Goal: Task Accomplishment & Management: Complete application form

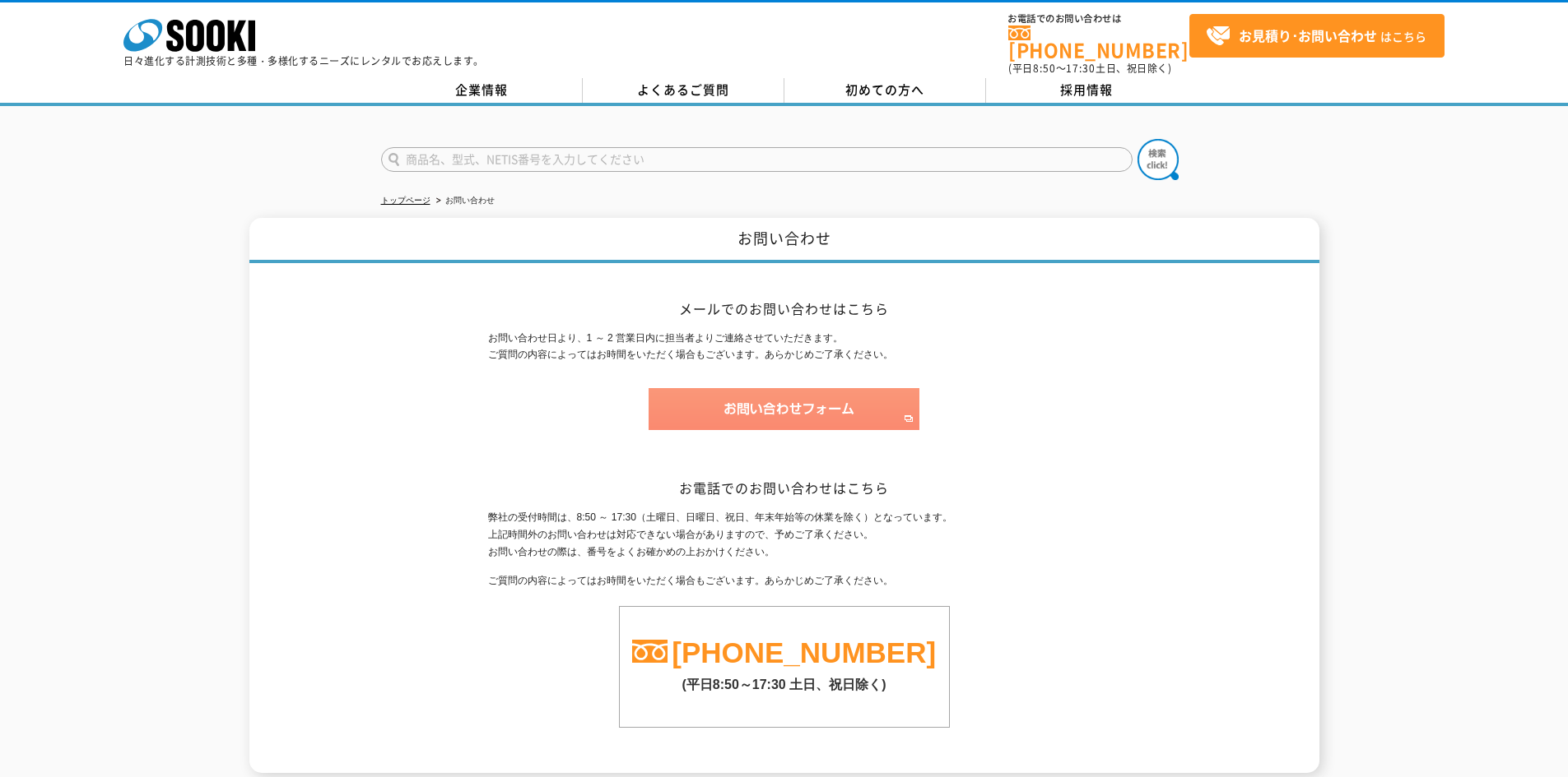
drag, startPoint x: 0, startPoint y: 0, endPoint x: 776, endPoint y: 401, distance: 873.5
click at [776, 401] on img at bounding box center [784, 409] width 271 height 42
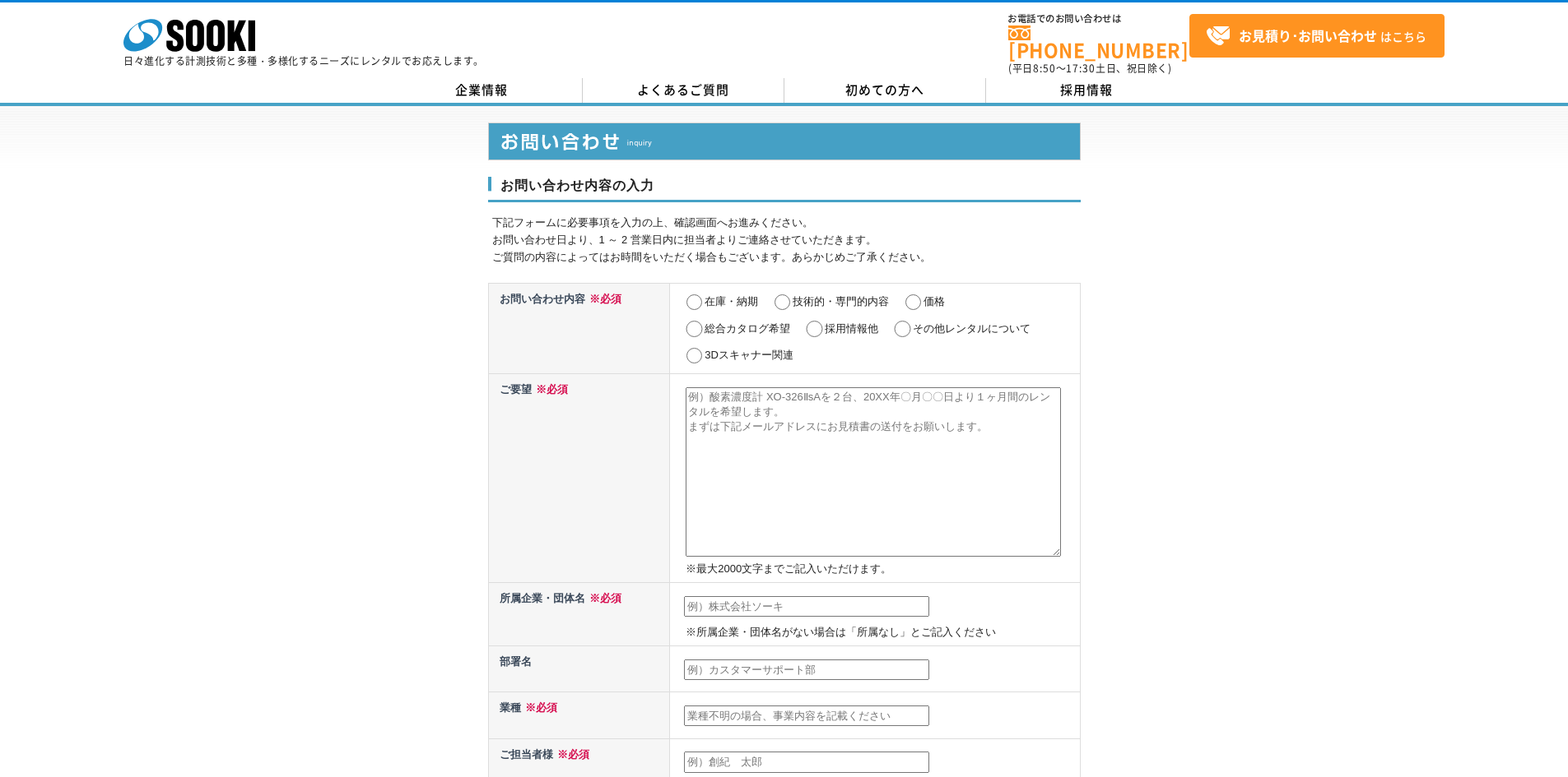
click at [701, 389] on textarea at bounding box center [874, 472] width 376 height 169
paste textarea "北海道の高速道路で床版取替工事を行う際に、御社の車両運行管理システムぴたあっとを使用したいと考えているのですが、お見積もりをいただくことは可能でしょうか。"
drag, startPoint x: 945, startPoint y: 384, endPoint x: 744, endPoint y: 401, distance: 201.7
click at [744, 401] on textarea "北海道の高速道路で床版取替工事を行う際に、御社の車両運行管理システムぴたあっとを使用したいと考えているのですが、お見積もりをいただくことは可能でしょうか。" at bounding box center [874, 472] width 376 height 169
paste textarea "アルタイム傾斜監視システム"
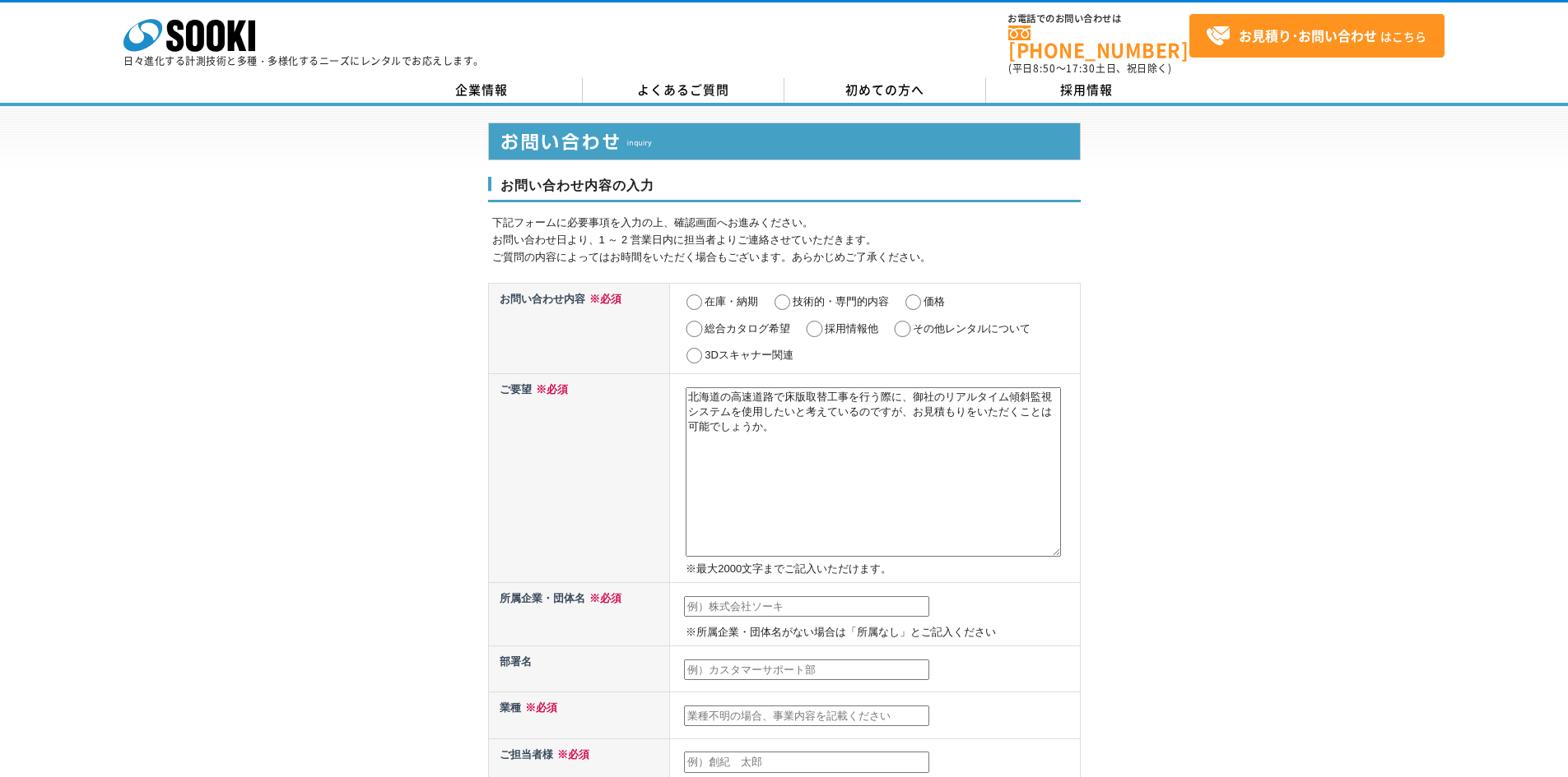
type textarea "北海道の高速道路で床版取替工事を行う際に、御社のリアルタイム傾斜監視システムを使用したいと考えているのですが、お見積もりをいただくことは可能でしょうか。"
click at [922, 294] on input "価格" at bounding box center [913, 302] width 21 height 17
radio input "true"
click at [908, 320] on input "その他レンタルについて" at bounding box center [902, 328] width 21 height 17
radio input "true"
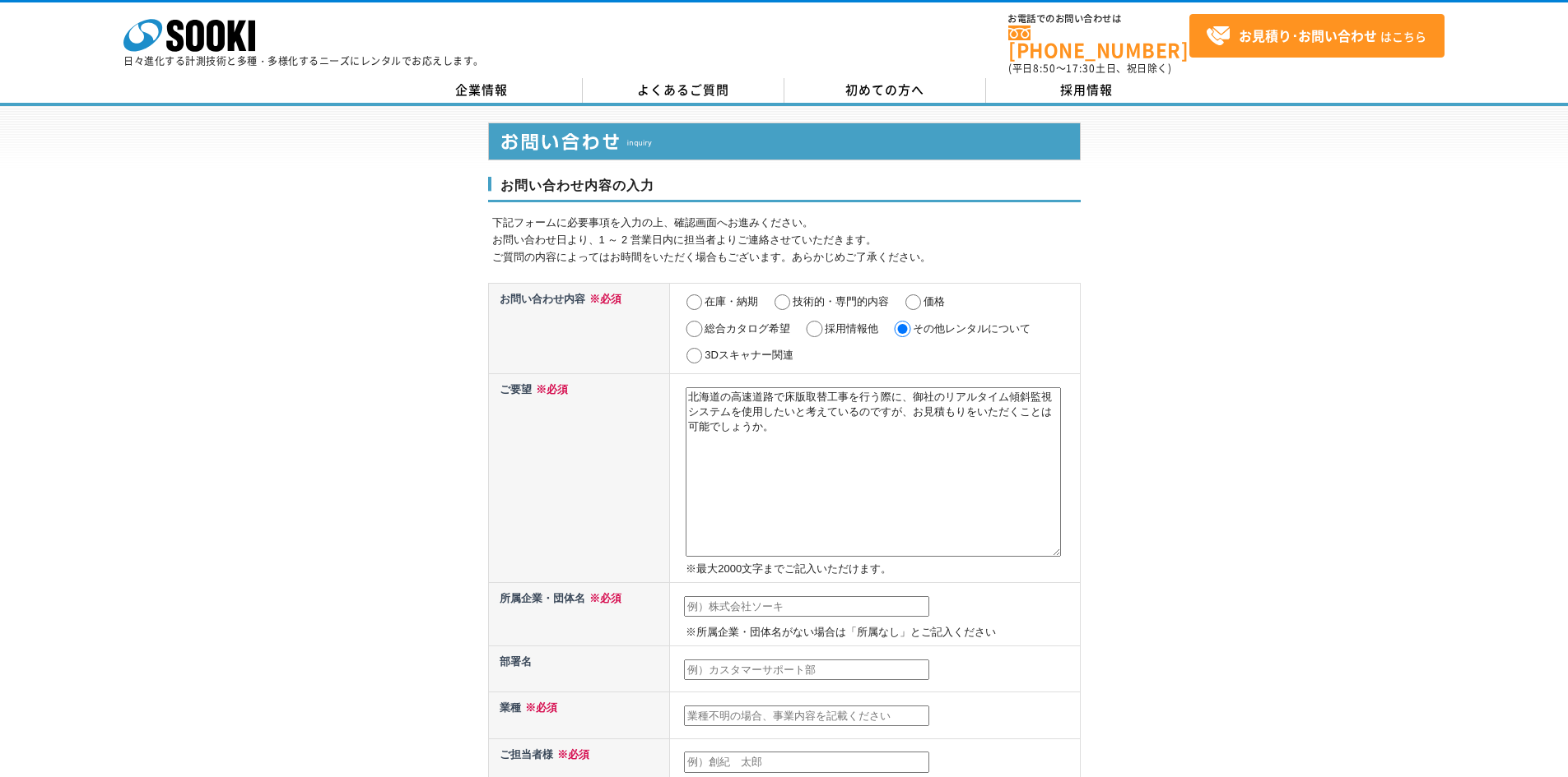
click at [919, 294] on input "価格" at bounding box center [913, 302] width 21 height 17
radio input "true"
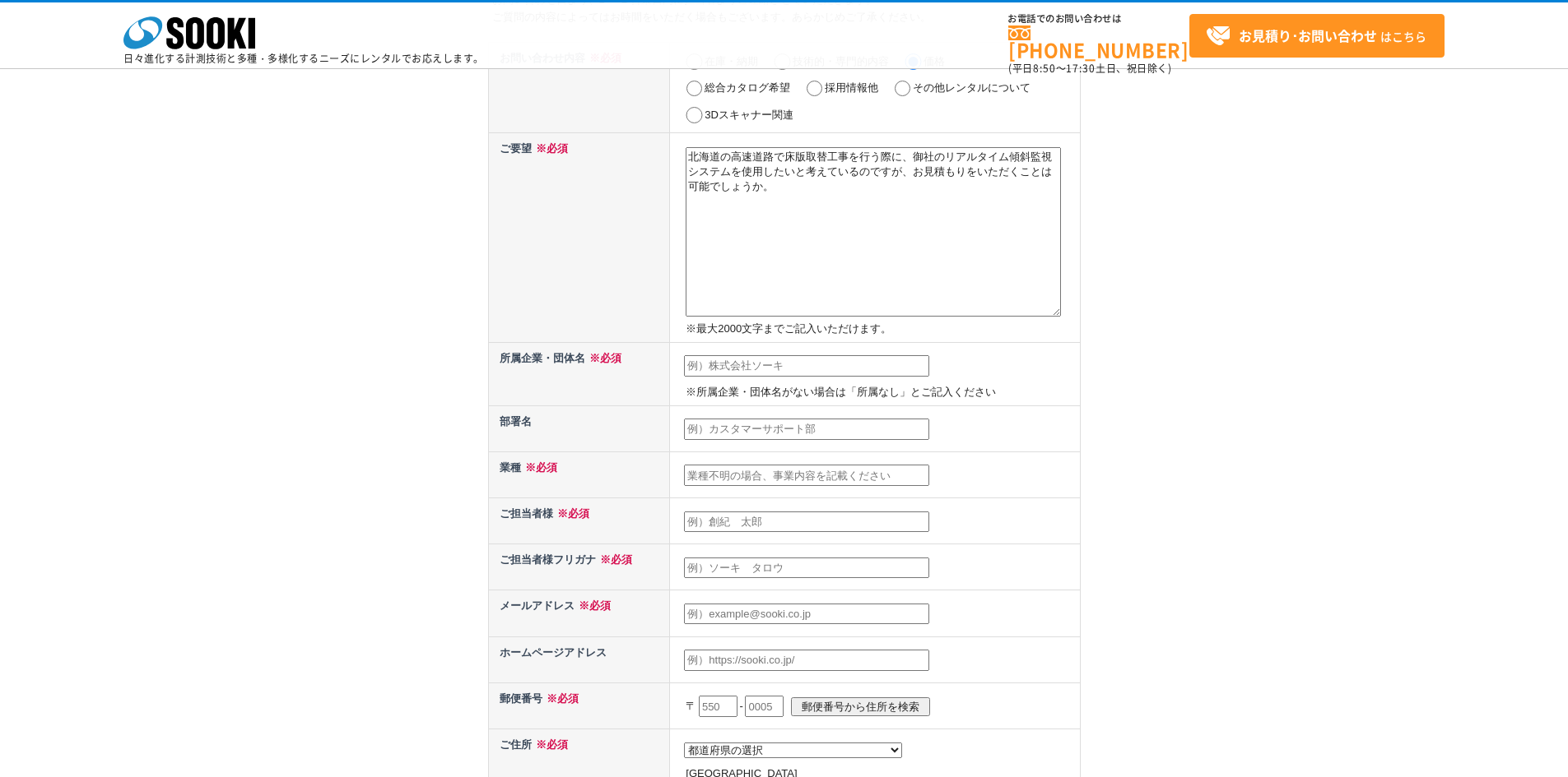
scroll to position [247, 0]
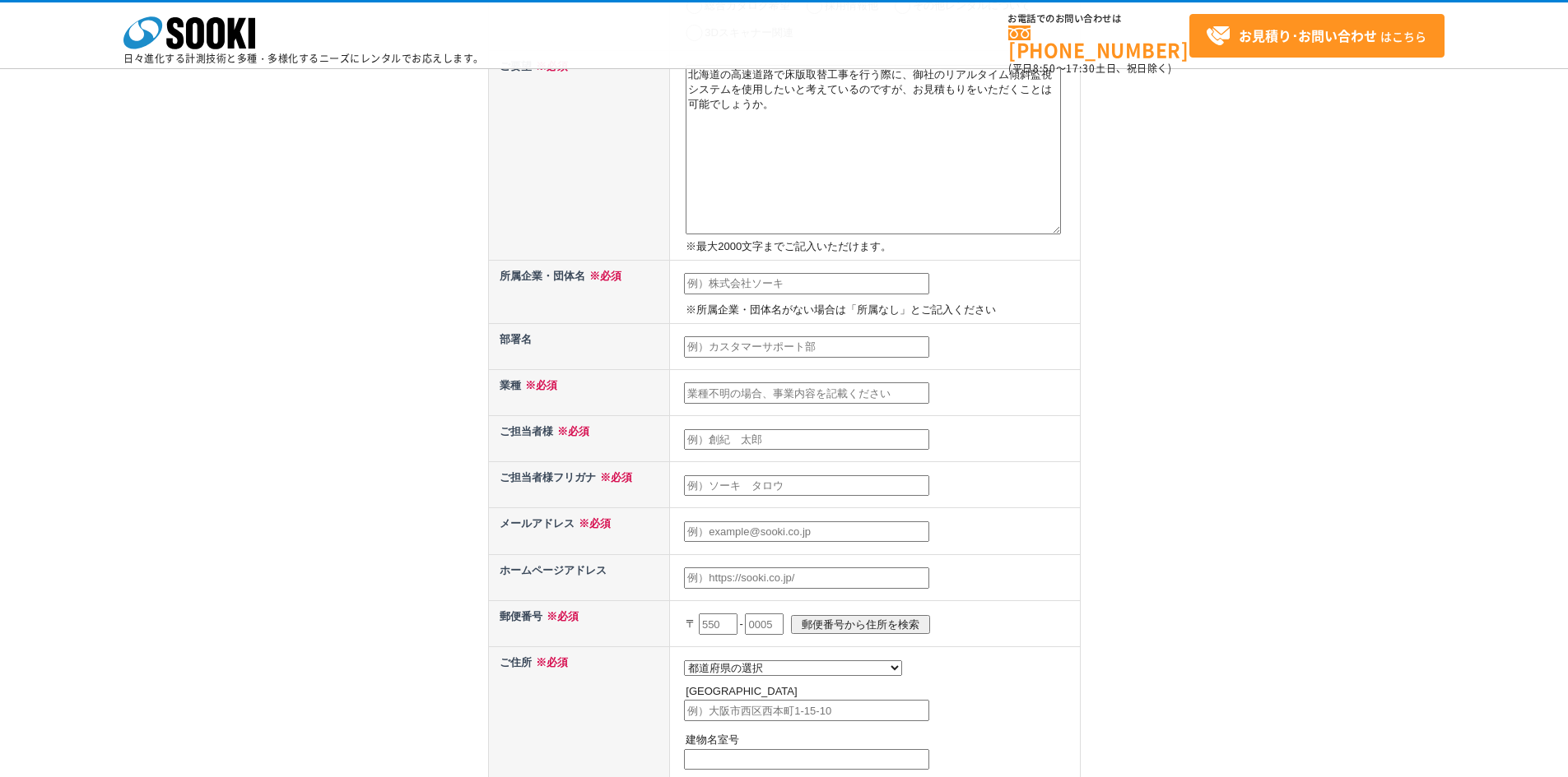
click at [824, 291] on input "text" at bounding box center [806, 284] width 245 height 21
type input "セフテック株式会社"
type input "長内哲大"
type input "t-osanai@saftec.co.jp"
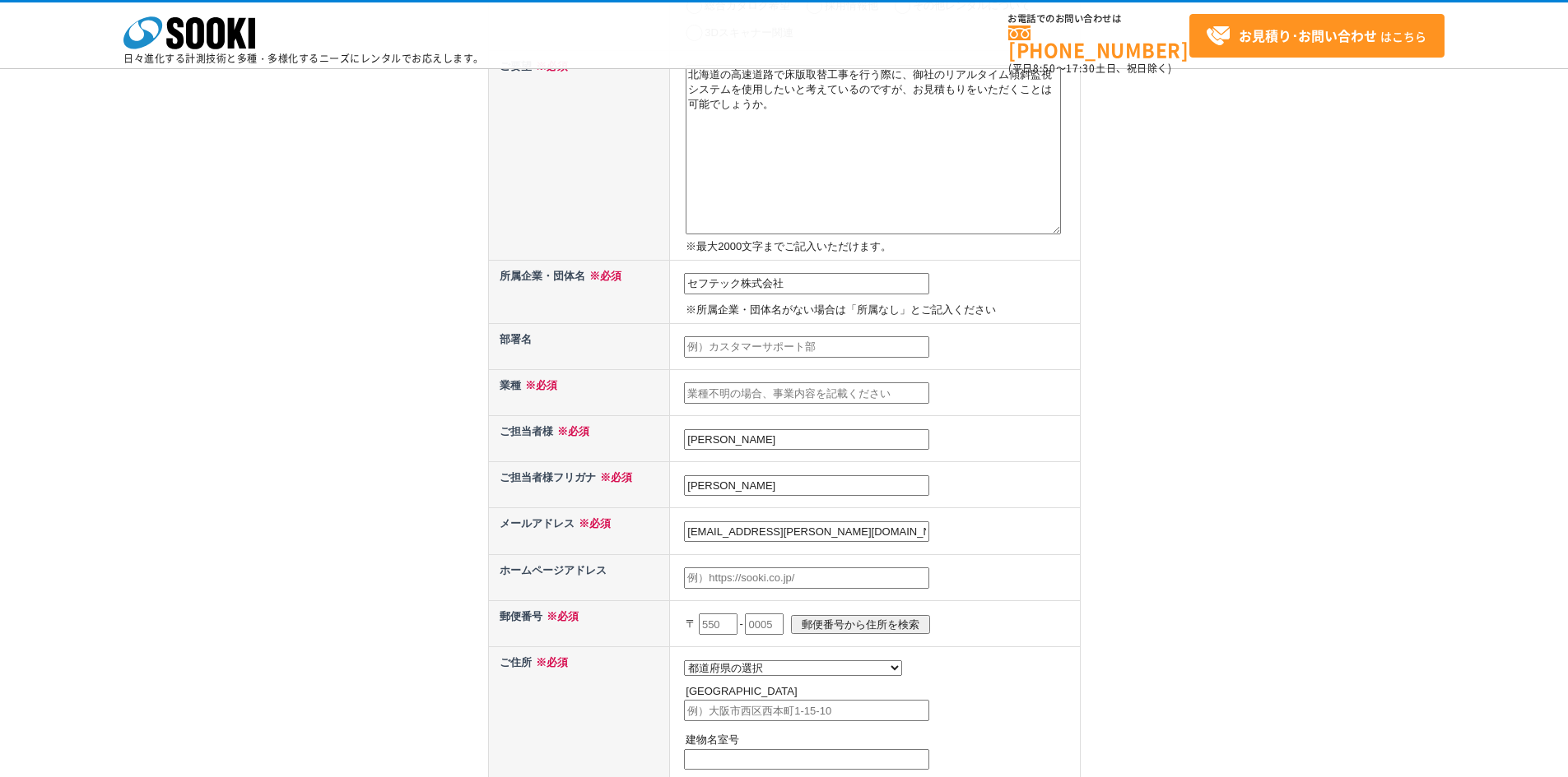
type input "003"
select select "1"
type input "札幌市白石区米里四条2-1-55"
click at [819, 348] on input "text" at bounding box center [806, 347] width 245 height 21
type input "シレド事業部"
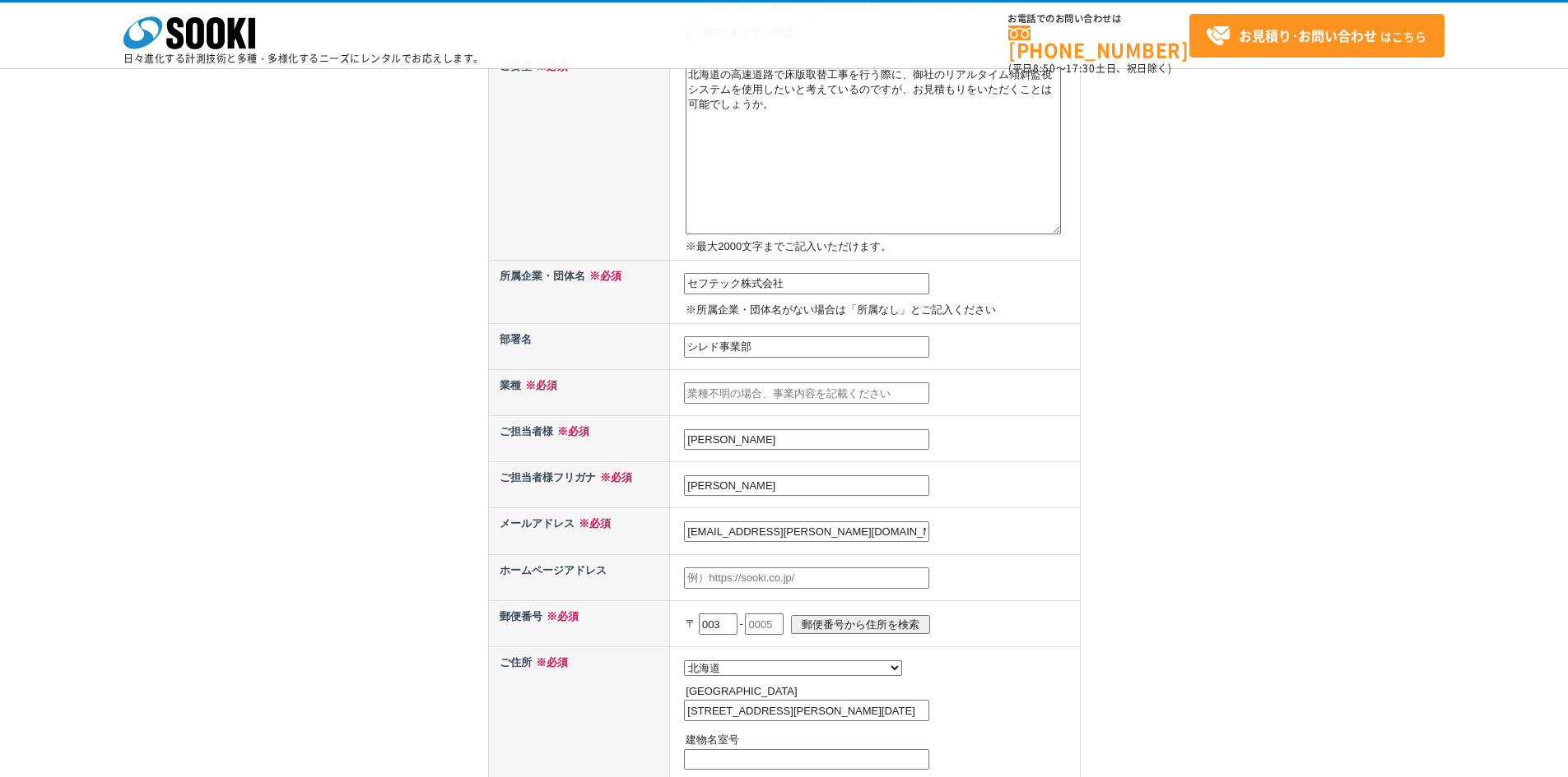
click at [774, 396] on input "text" at bounding box center [806, 393] width 245 height 21
type input "え"
type input "卸売業"
click at [746, 483] on input "長内哲大" at bounding box center [806, 485] width 245 height 21
type input "長"
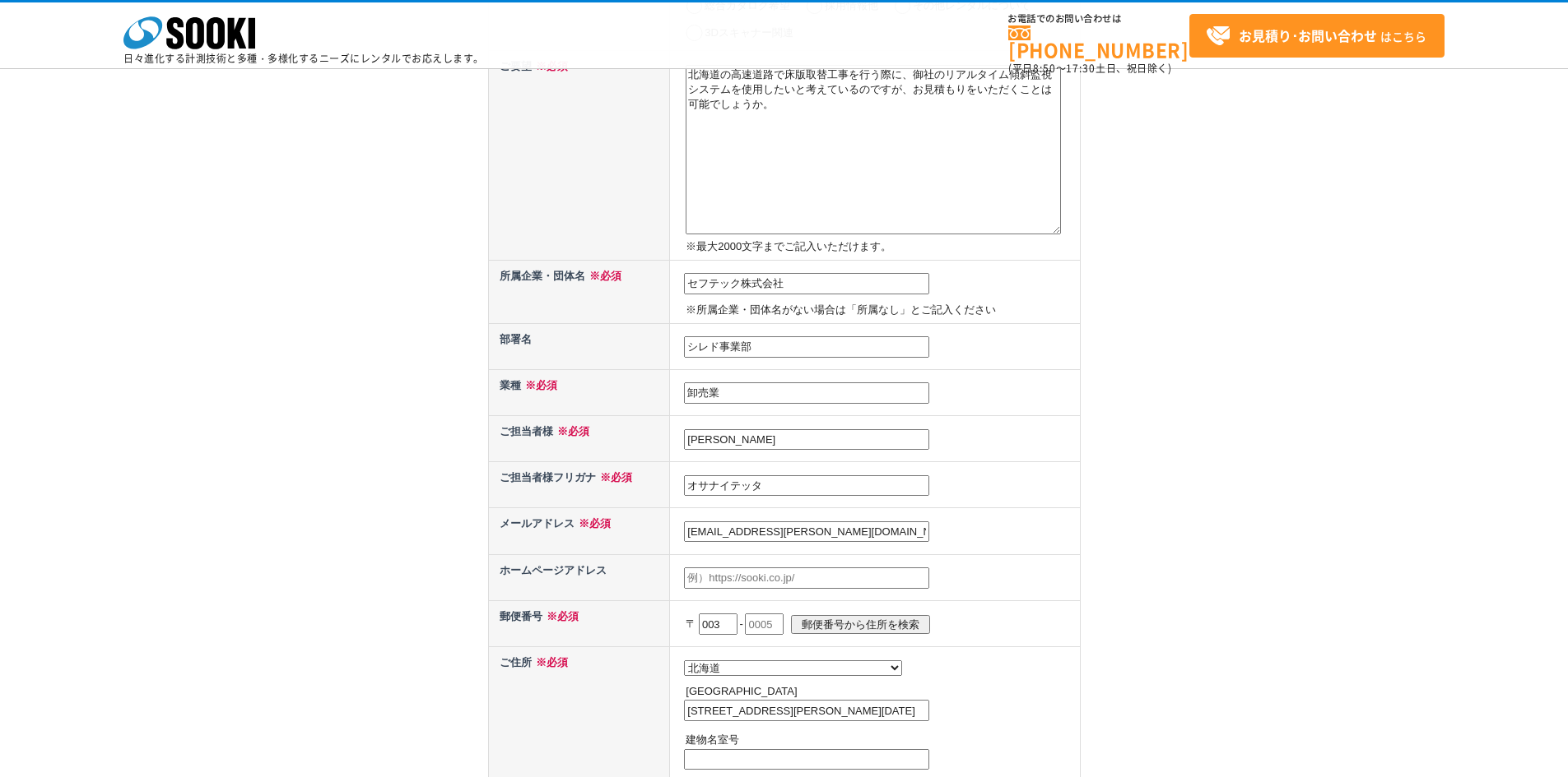
scroll to position [411, 0]
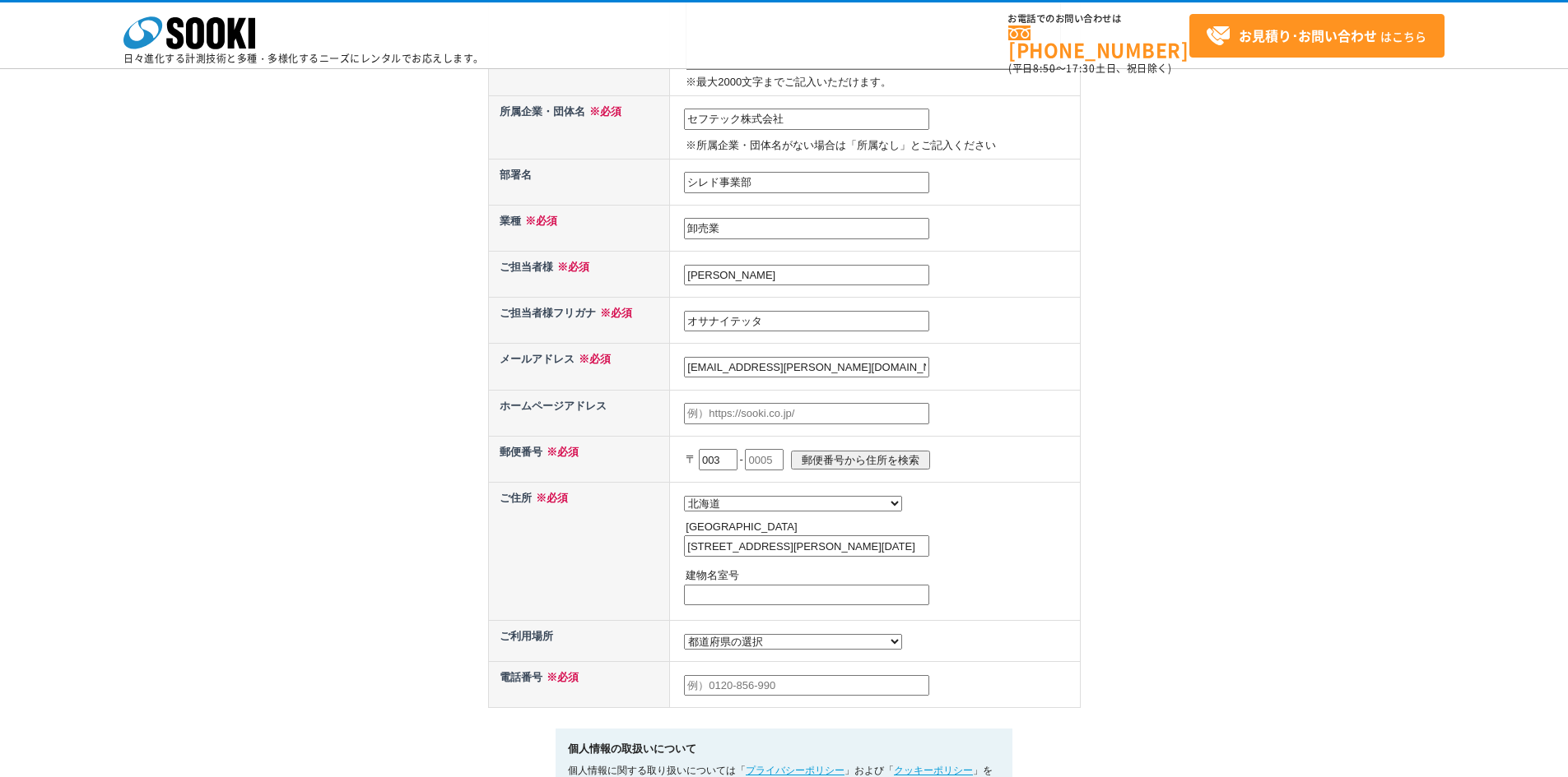
type input "オサナイテッタ"
click at [779, 461] on input "text" at bounding box center [764, 459] width 38 height 21
type input "0874"
click at [720, 644] on select "都道府県の選択 利用場所未定 北海道 青森県 岩手県 宮城県 秋田県 山形県 福島県 茨城県 栃木県 群馬県 埼玉県 千葉県 東京都 神奈川県 新潟県 富山県…" at bounding box center [793, 642] width 218 height 16
select select "1"
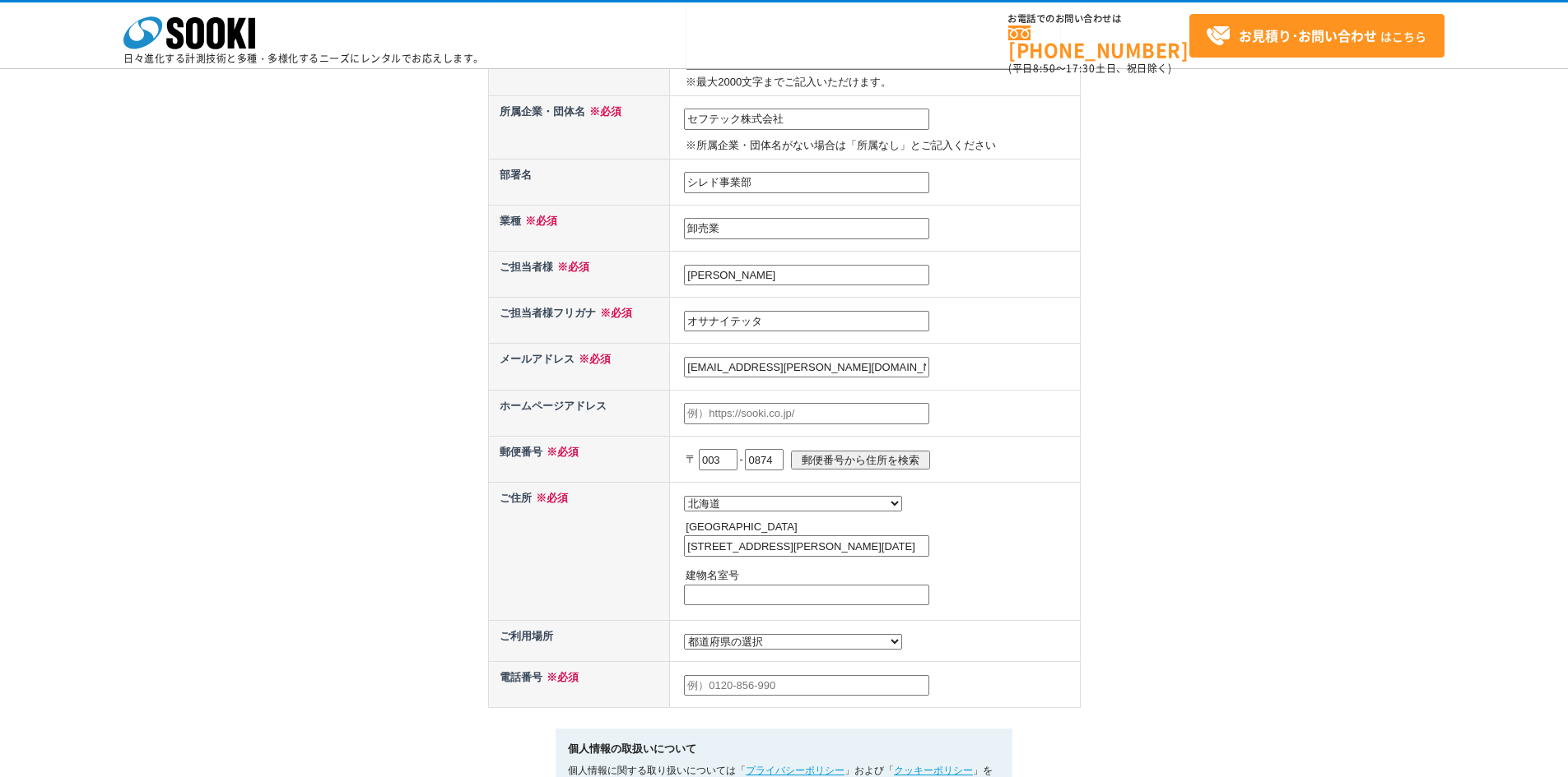
click at [684, 638] on select "都道府県の選択 利用場所未定 北海道 青森県 岩手県 宮城県 秋田県 山形県 福島県 茨城県 栃木県 群馬県 埼玉県 千葉県 東京都 神奈川県 新潟県 富山県…" at bounding box center [793, 642] width 218 height 16
click at [755, 686] on input "text" at bounding box center [806, 685] width 245 height 21
type input "08022337892"
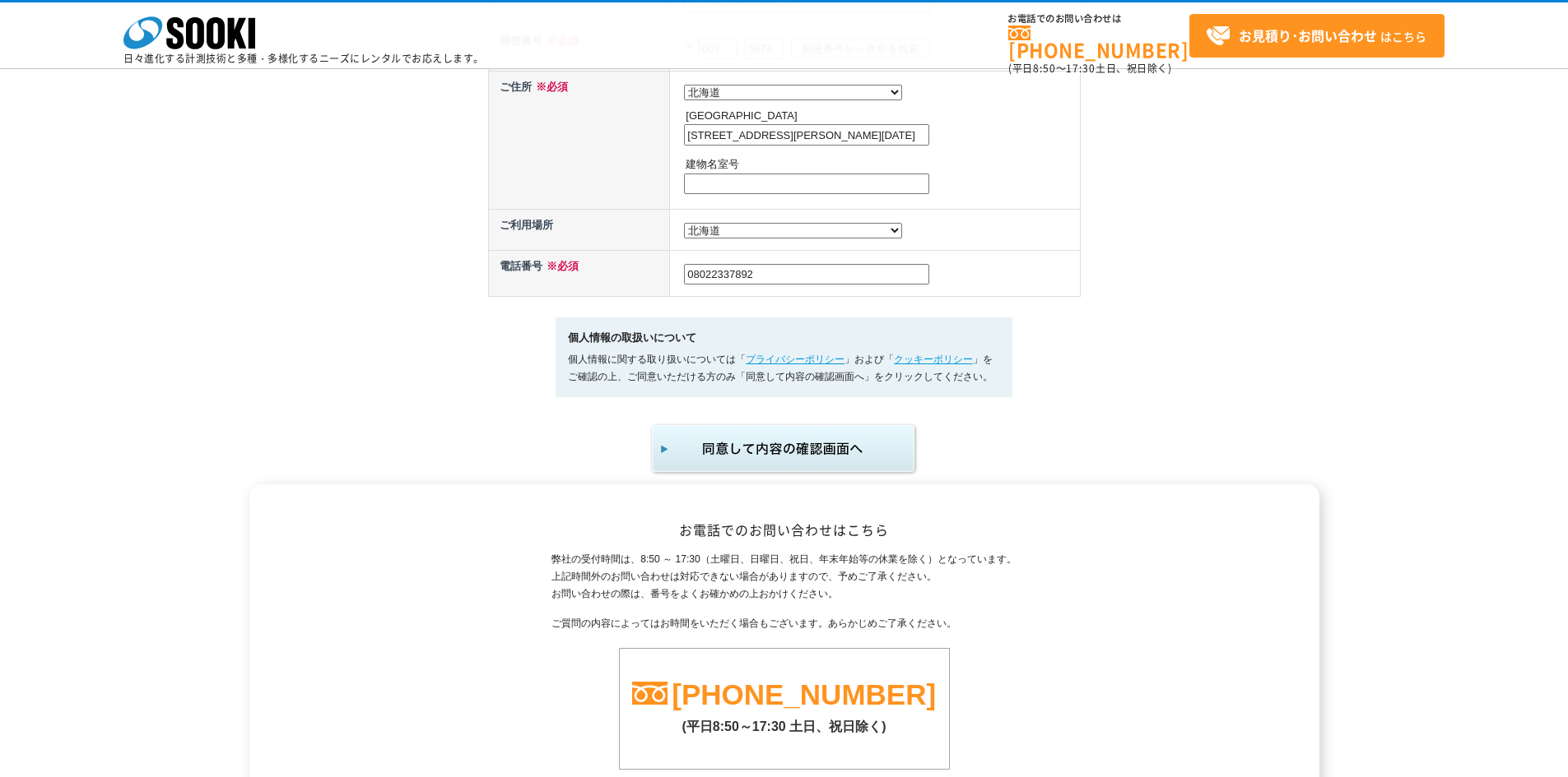
scroll to position [1020, 0]
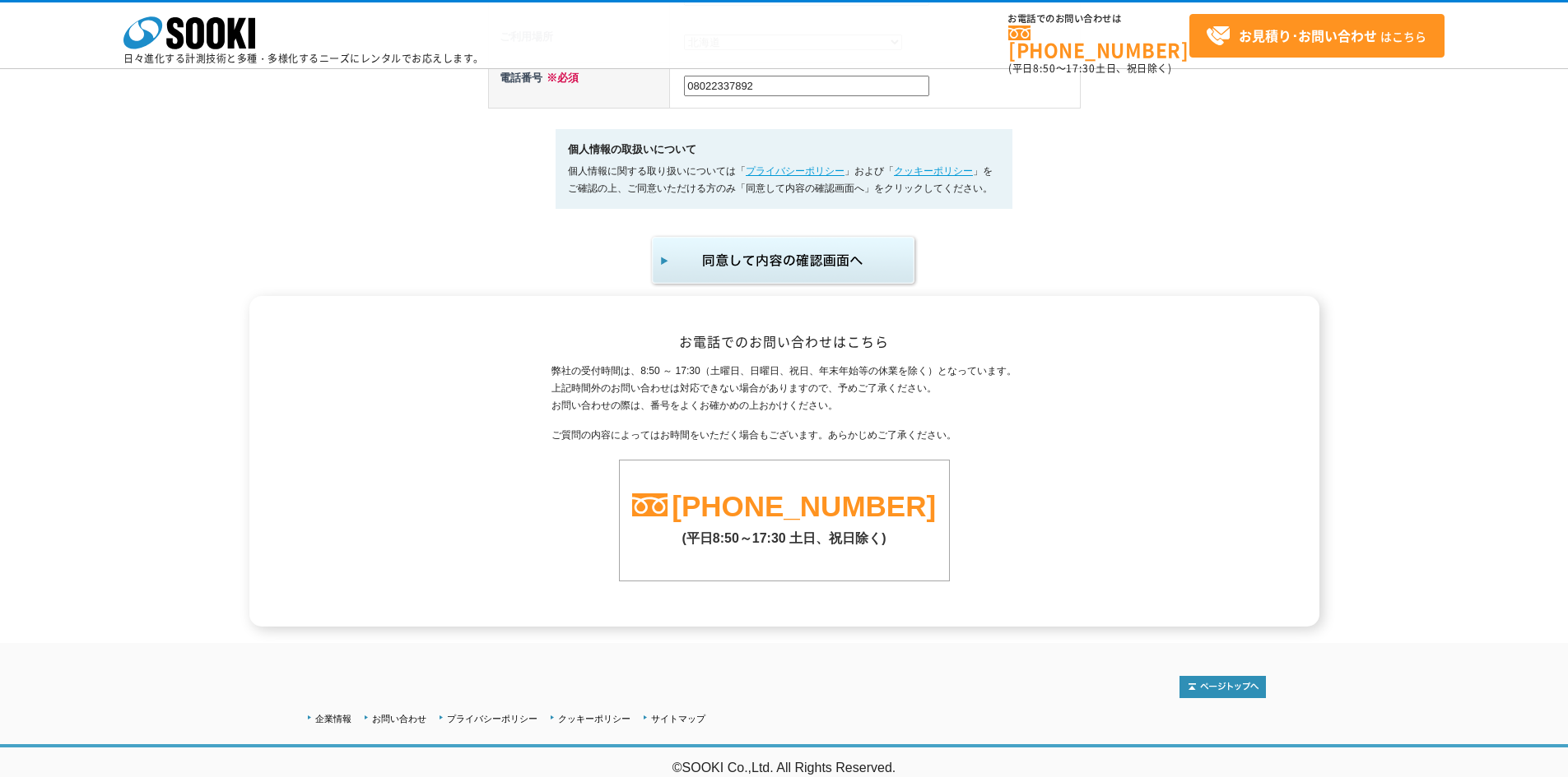
click at [809, 265] on img "submit" at bounding box center [784, 261] width 270 height 54
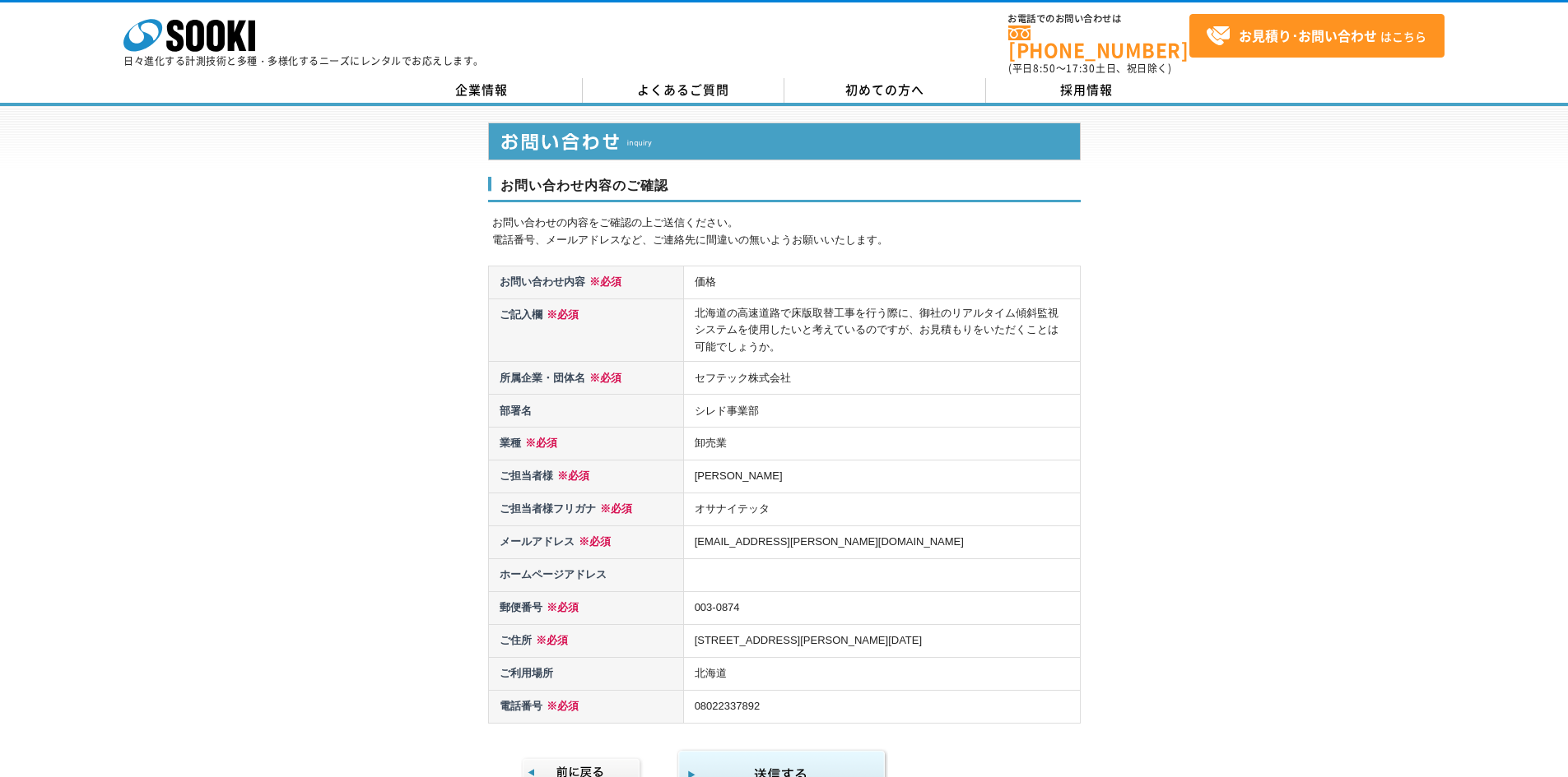
scroll to position [411, 0]
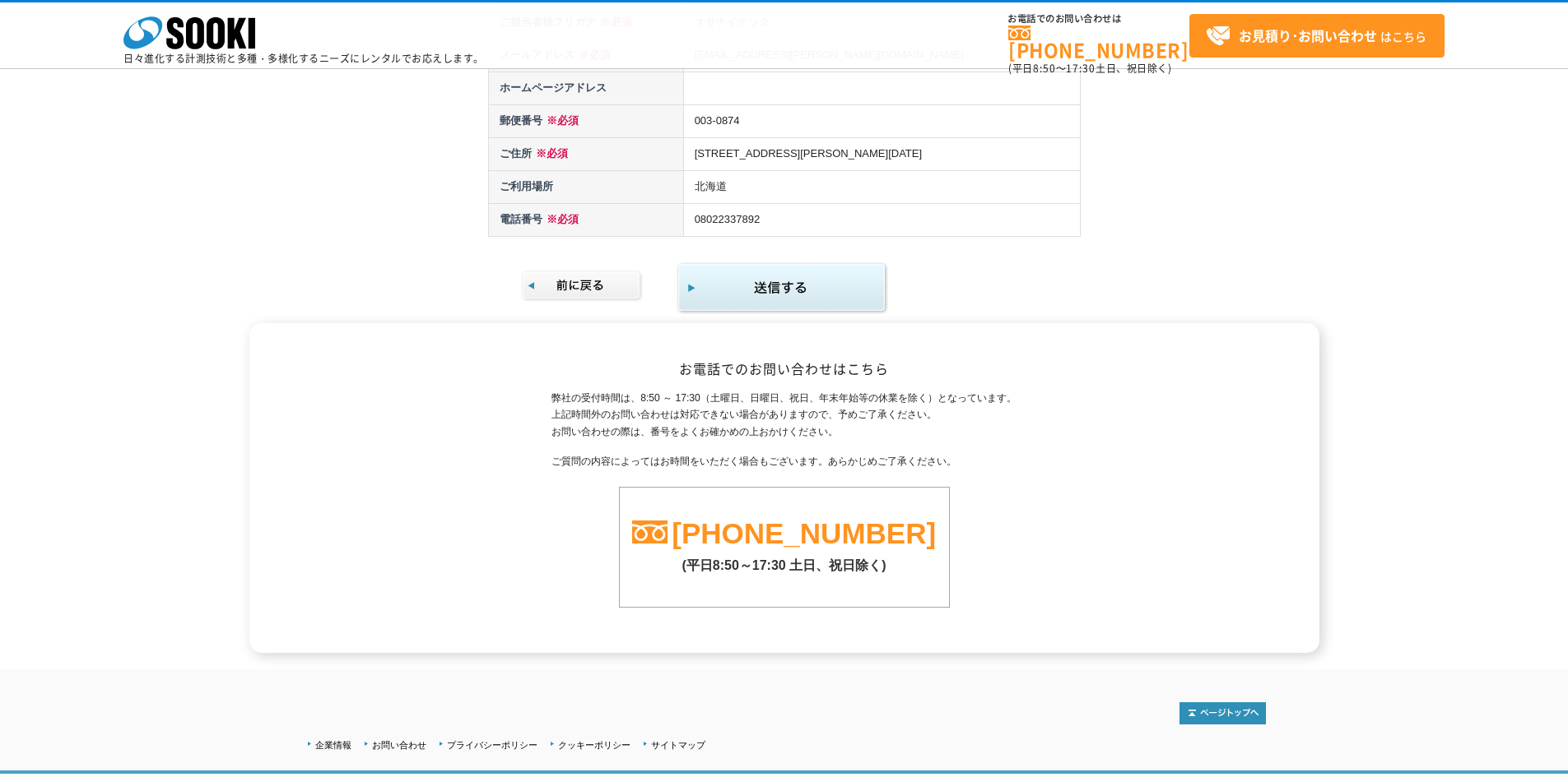
click at [833, 281] on img "submit" at bounding box center [782, 288] width 211 height 53
